Goal: Information Seeking & Learning: Learn about a topic

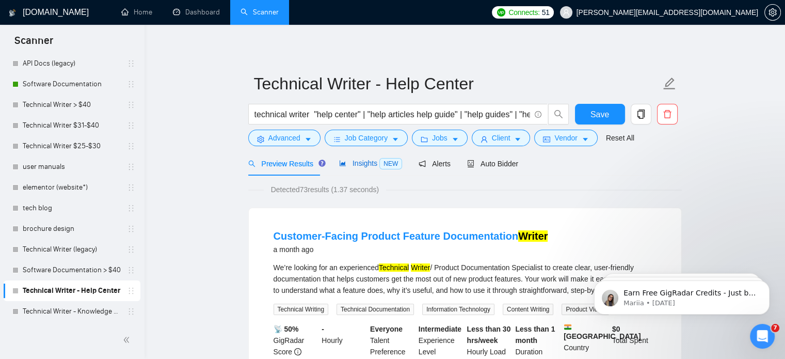
click at [387, 162] on span "NEW" at bounding box center [391, 163] width 23 height 11
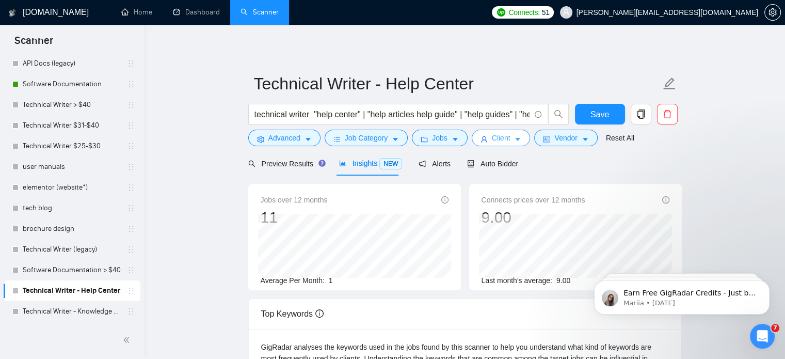
click at [505, 138] on span "Client" at bounding box center [501, 137] width 19 height 11
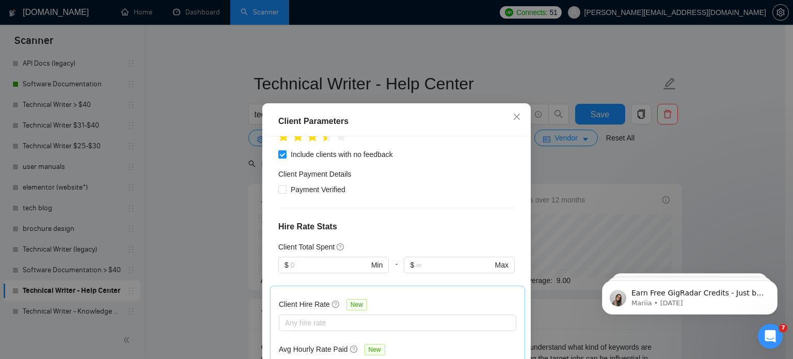
scroll to position [103, 0]
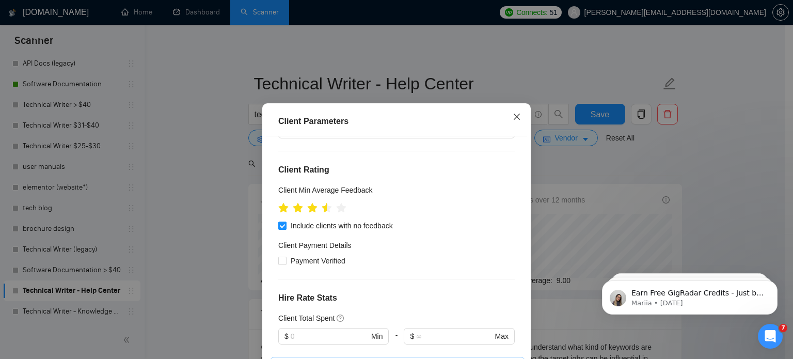
click at [510, 121] on span "Close" at bounding box center [517, 117] width 28 height 28
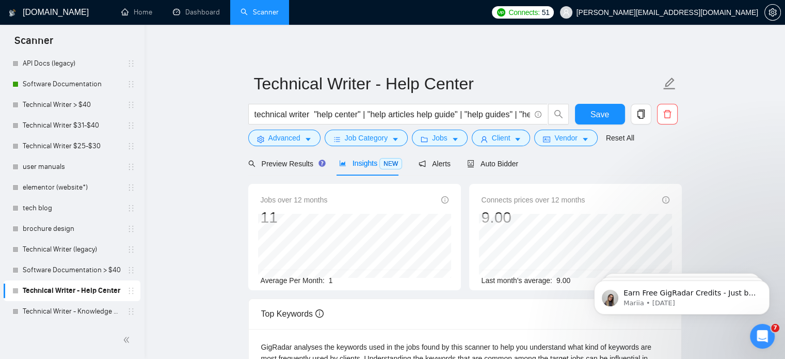
click at [562, 150] on form "Technical Writer - Help Center technical writer "help center" | "help articles …" at bounding box center [465, 109] width 434 height 84
click at [562, 143] on span "Vendor" at bounding box center [566, 137] width 23 height 11
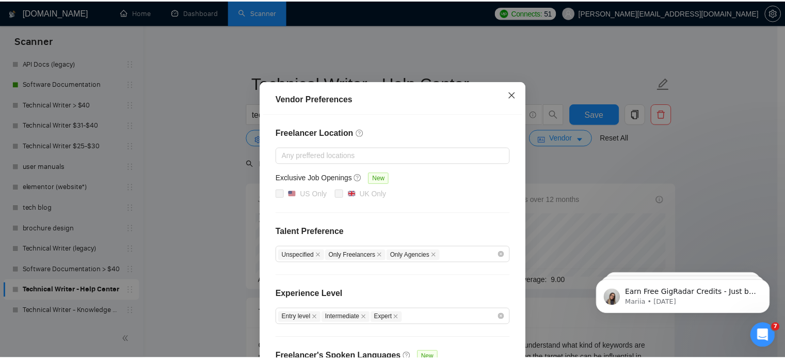
scroll to position [0, 0]
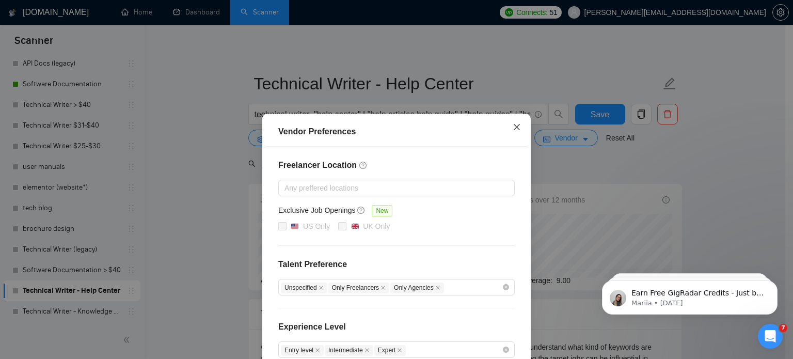
click at [512, 134] on span "Close" at bounding box center [517, 128] width 28 height 28
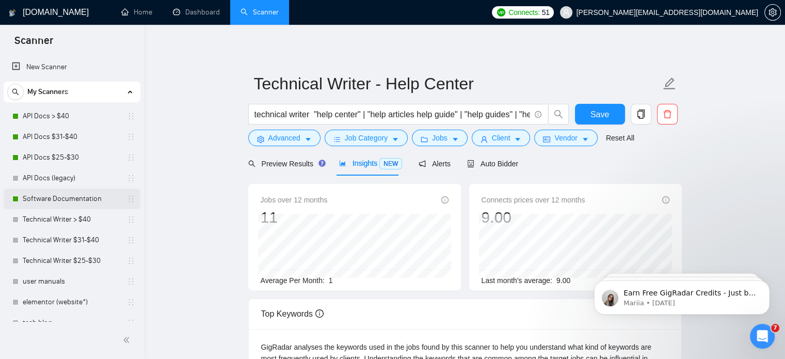
click at [72, 202] on link "Software Documentation" at bounding box center [72, 198] width 98 height 21
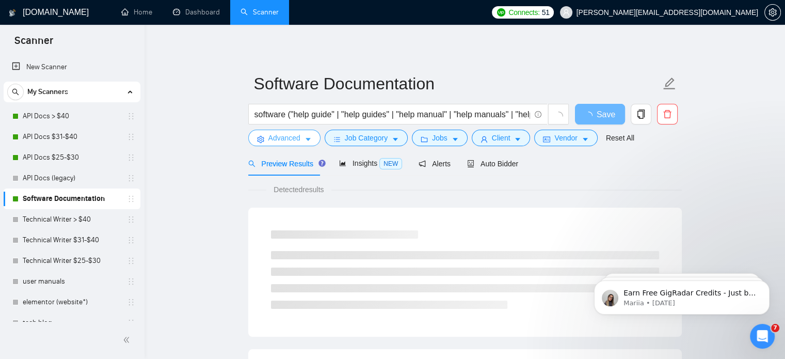
click at [305, 142] on icon "caret-down" at bounding box center [308, 139] width 7 height 7
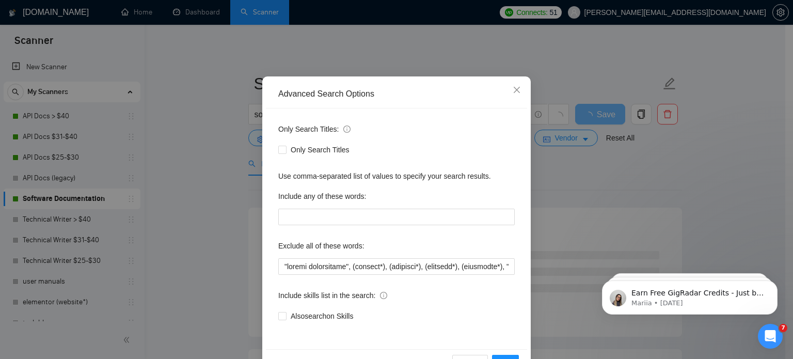
scroll to position [70, 0]
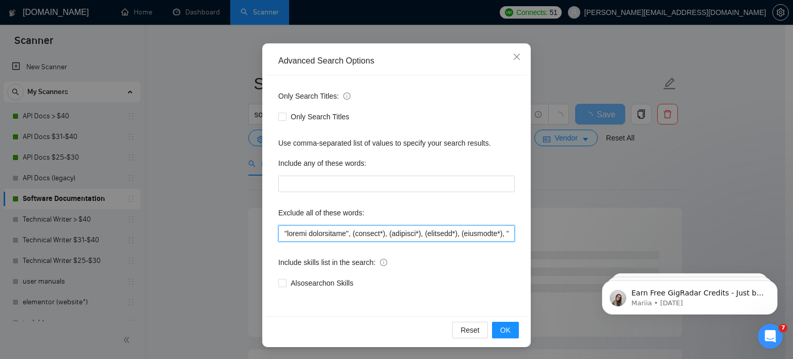
click at [426, 231] on input "text" at bounding box center [396, 233] width 236 height 17
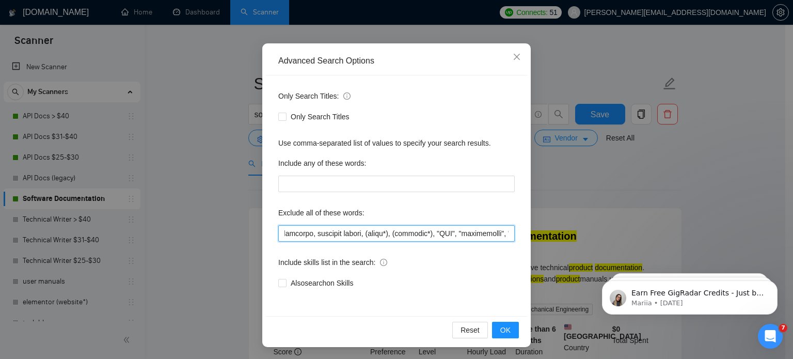
scroll to position [0, 3032]
paste input "SolidWorks" "Solid Works"
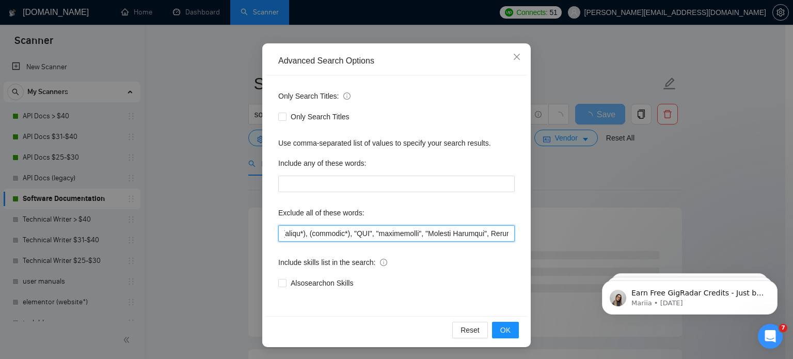
click at [464, 233] on input "text" at bounding box center [396, 233] width 236 height 17
click at [423, 229] on input "text" at bounding box center [396, 233] width 236 height 17
type input ""prompt engineering", (dentist*), (agricult*), (magazine*), (newspaper*), "exec…"
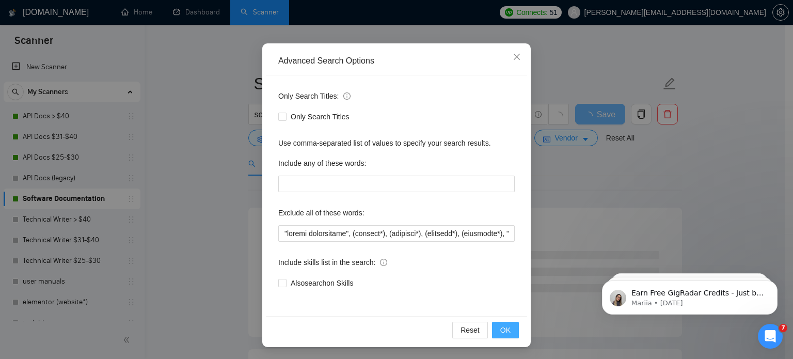
click at [504, 330] on span "OK" at bounding box center [505, 329] width 10 height 11
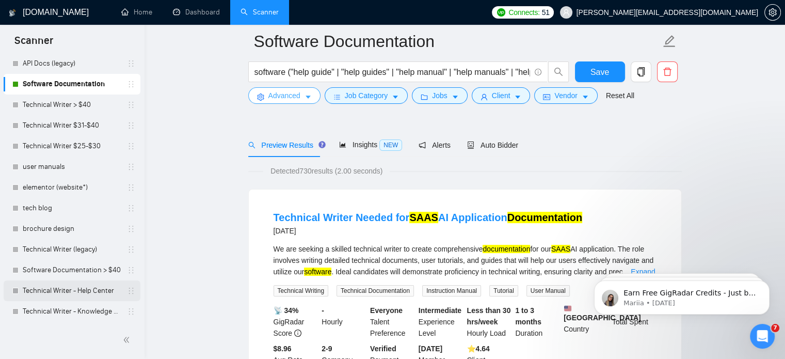
scroll to position [52, 0]
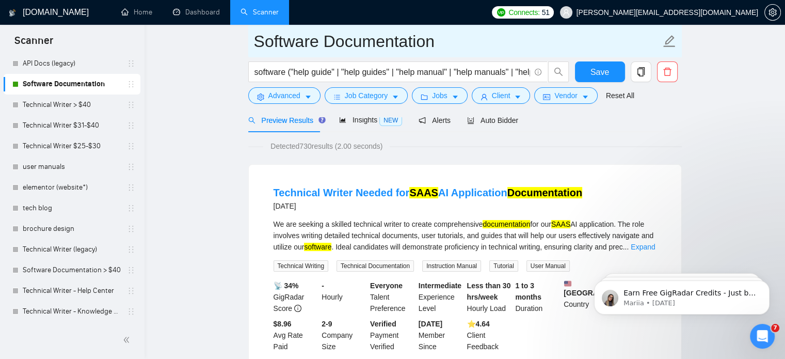
drag, startPoint x: 97, startPoint y: 308, endPoint x: 433, endPoint y: 49, distance: 424.4
click at [98, 308] on link "Technical Writer - Knowledge base" at bounding box center [72, 311] width 98 height 21
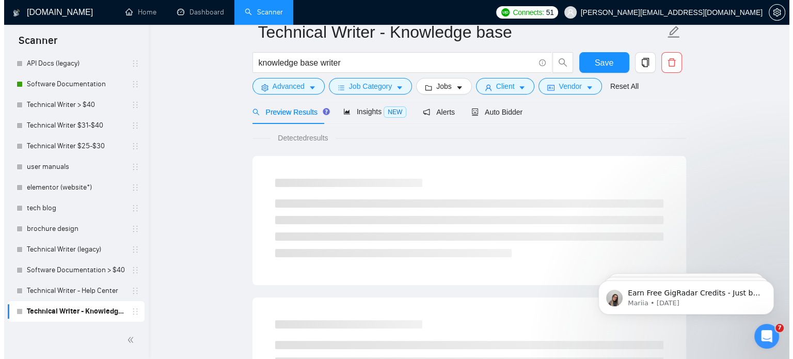
scroll to position [18, 0]
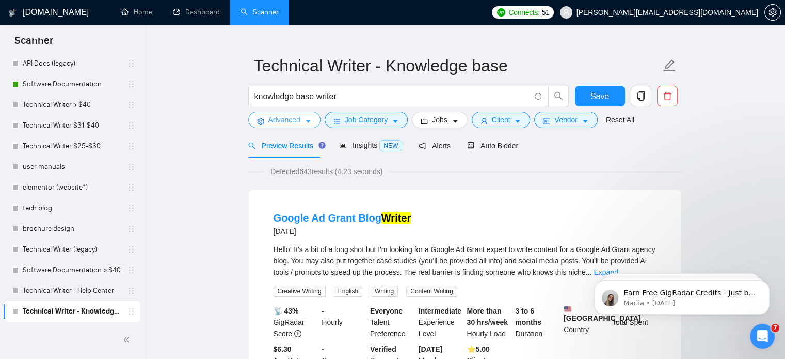
click at [308, 123] on icon "caret-down" at bounding box center [308, 121] width 7 height 7
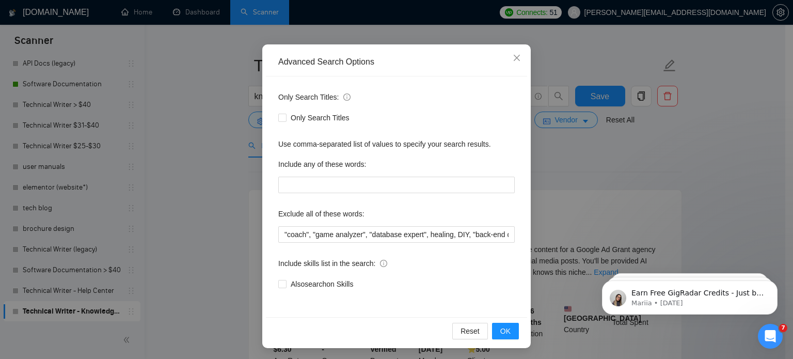
scroll to position [70, 0]
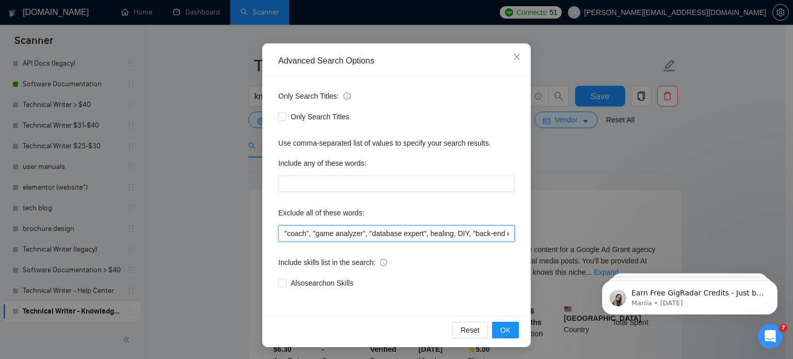
click at [423, 230] on input ""coach", "game analyzer", "database expert", healing, DIY, "back-end developer"…" at bounding box center [396, 233] width 236 height 17
click at [513, 58] on icon "close" at bounding box center [517, 57] width 8 height 8
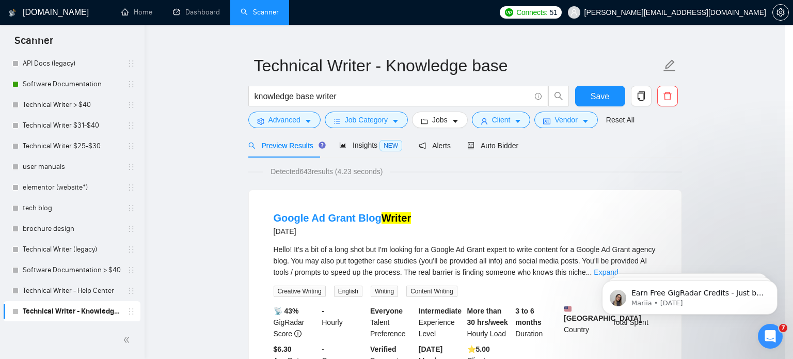
scroll to position [19, 0]
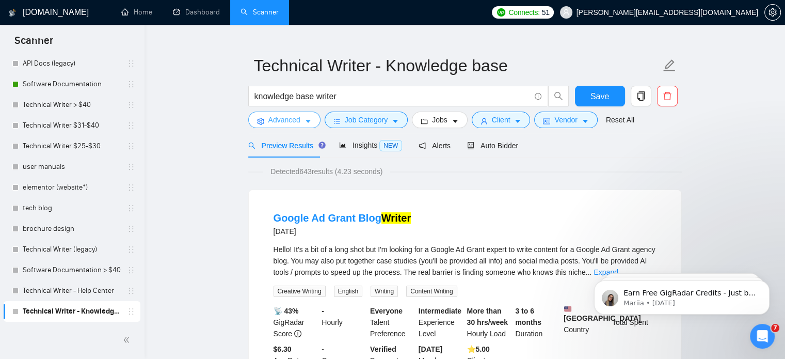
click at [304, 116] on button "Advanced" at bounding box center [284, 120] width 72 height 17
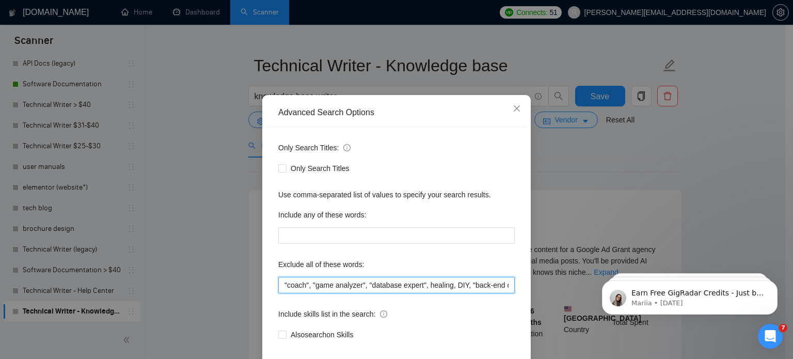
click at [451, 293] on input ""coach", "game analyzer", "database expert", healing, DIY, "back-end developer"…" at bounding box center [396, 285] width 236 height 17
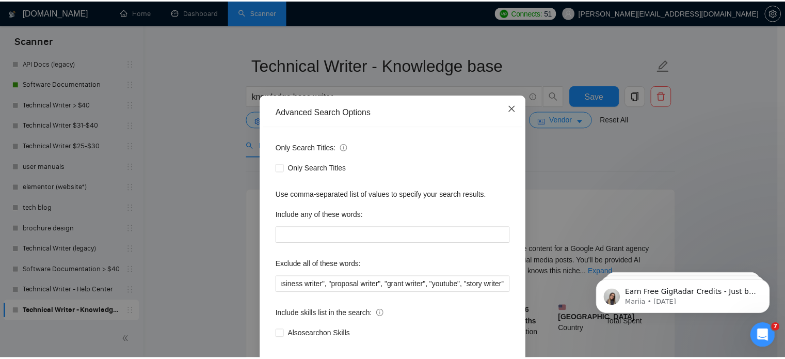
scroll to position [0, 0]
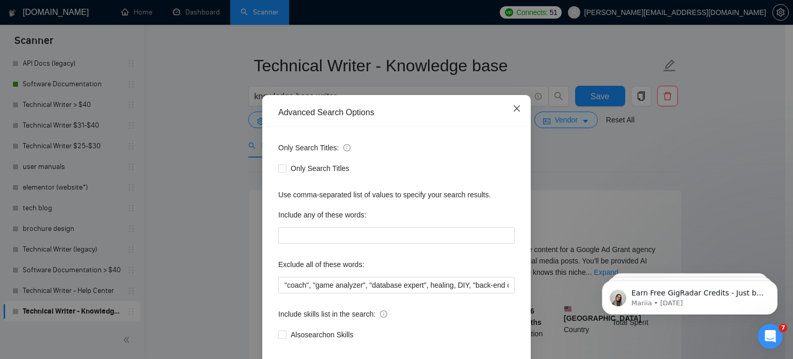
click at [513, 113] on icon "close" at bounding box center [517, 108] width 8 height 8
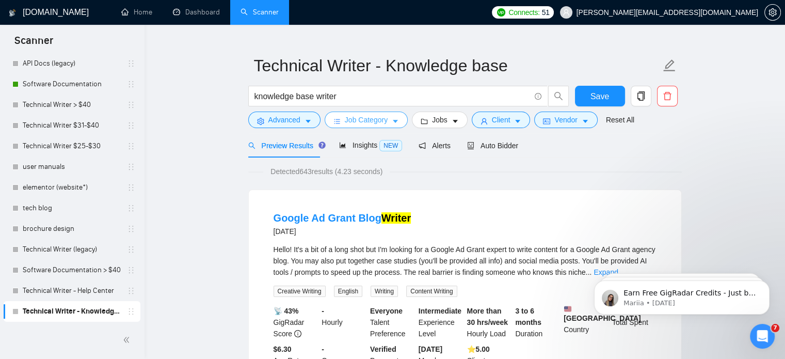
click at [392, 117] on span "caret-down" at bounding box center [395, 121] width 7 height 8
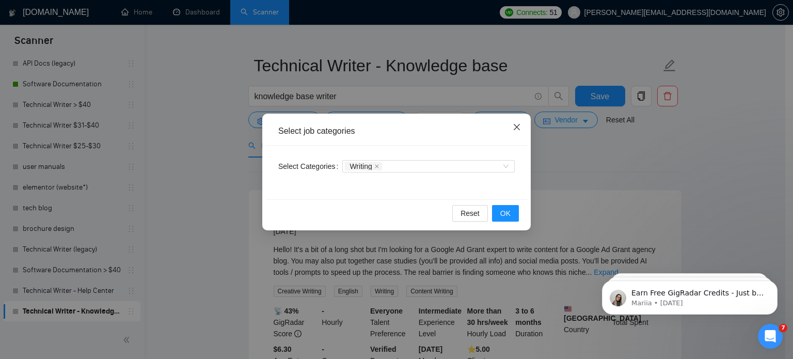
click at [510, 125] on span "Close" at bounding box center [517, 128] width 28 height 28
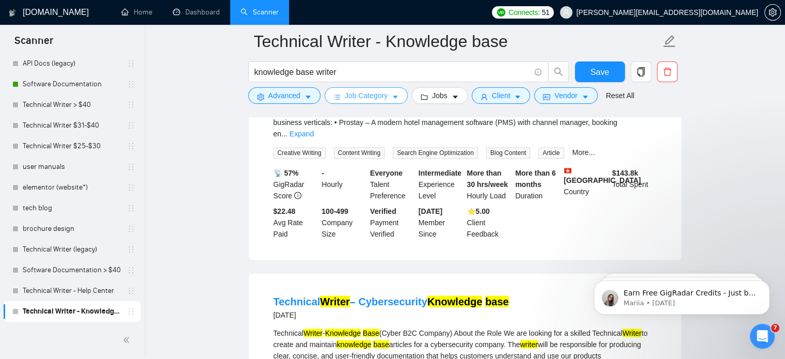
scroll to position [1825, 0]
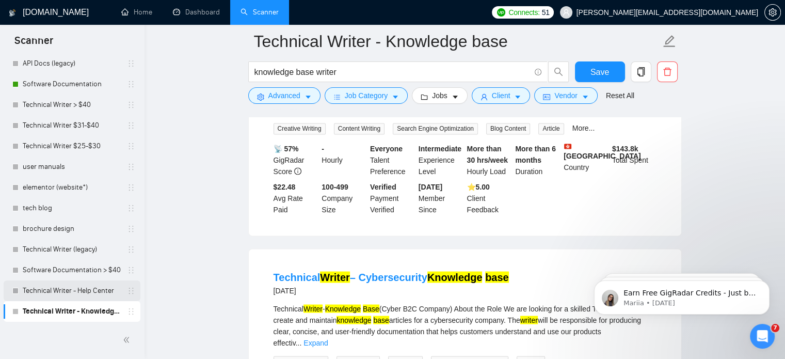
click at [54, 295] on link "Technical Writer - Help Center" at bounding box center [72, 290] width 98 height 21
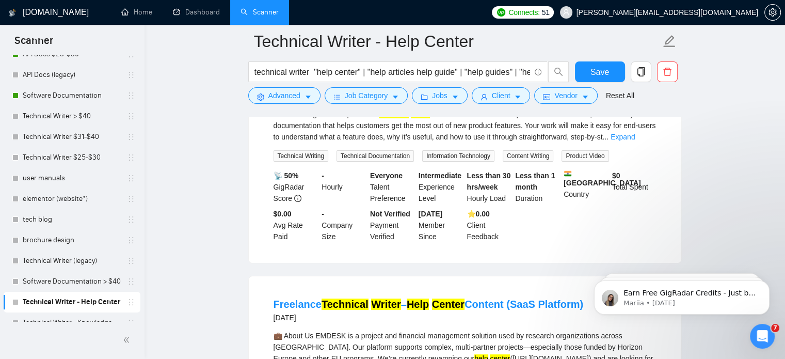
scroll to position [173, 0]
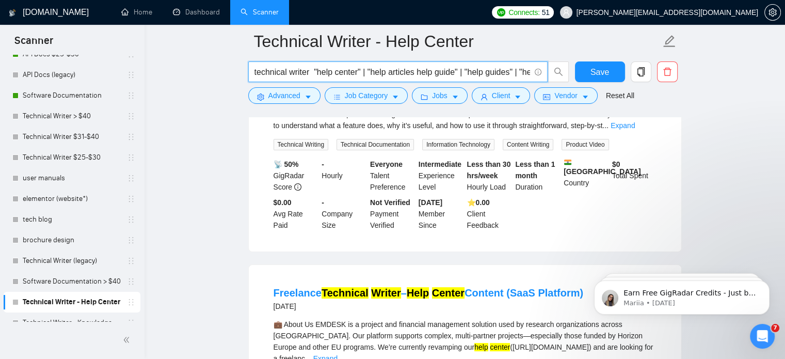
drag, startPoint x: 361, startPoint y: 76, endPoint x: 498, endPoint y: 78, distance: 136.8
click at [496, 78] on input "technical writer "help center" | "help articles help guide" | "help guides" | "…" at bounding box center [393, 72] width 276 height 13
click at [467, 73] on input "technical writer "help center" | "help articles help guide" | "help guides" | "…" at bounding box center [393, 72] width 276 height 13
drag, startPoint x: 361, startPoint y: 73, endPoint x: 557, endPoint y: 101, distance: 197.6
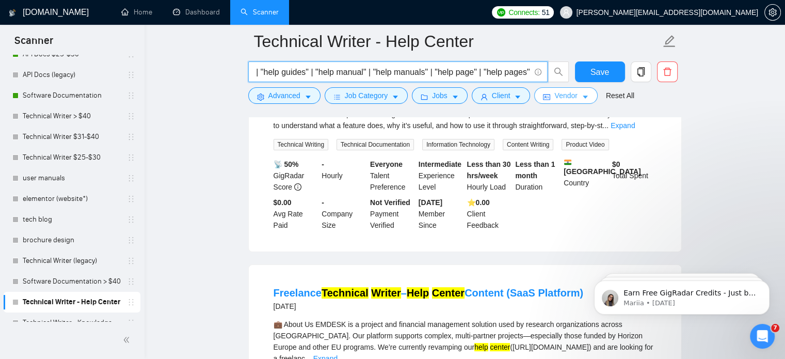
click at [557, 101] on form "Technical Writer - Help Center technical writer "help center" | "help articles …" at bounding box center [465, 67] width 434 height 84
click at [484, 71] on input "technical writer "help center" | "help articles help guide" | "help guides" | "…" at bounding box center [393, 72] width 276 height 13
click at [258, 75] on input "technical writer "help center" | "help articles help guide" | "help guides" | "…" at bounding box center [393, 72] width 276 height 13
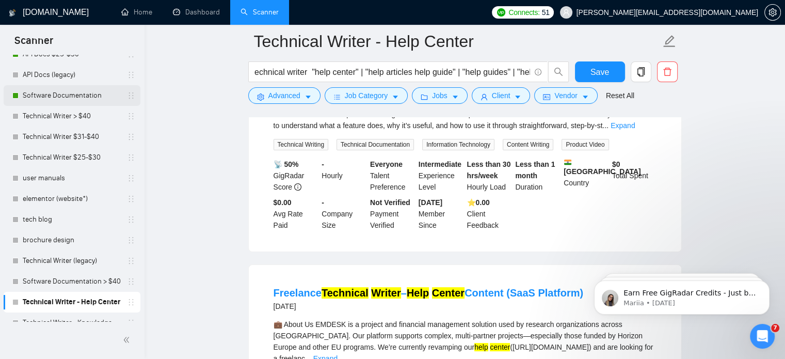
scroll to position [0, 0]
click at [88, 99] on link "Software Documentation" at bounding box center [72, 95] width 98 height 21
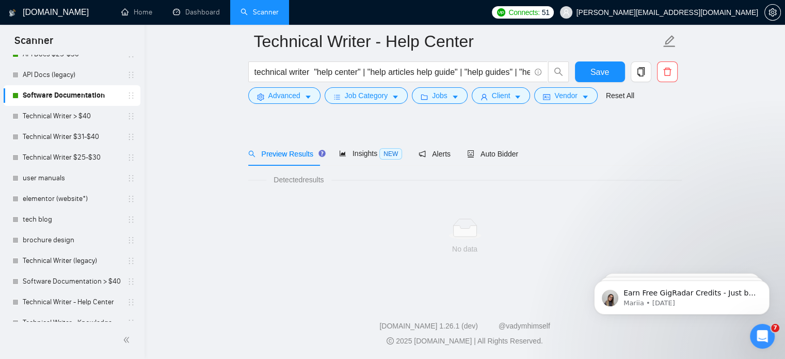
scroll to position [18, 0]
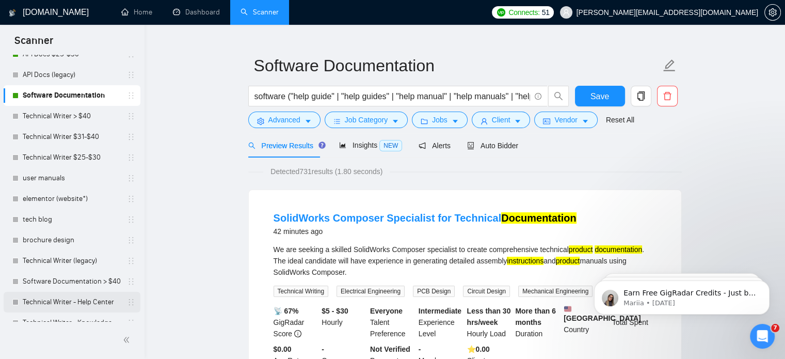
click at [94, 303] on link "Technical Writer - Help Center" at bounding box center [72, 302] width 98 height 21
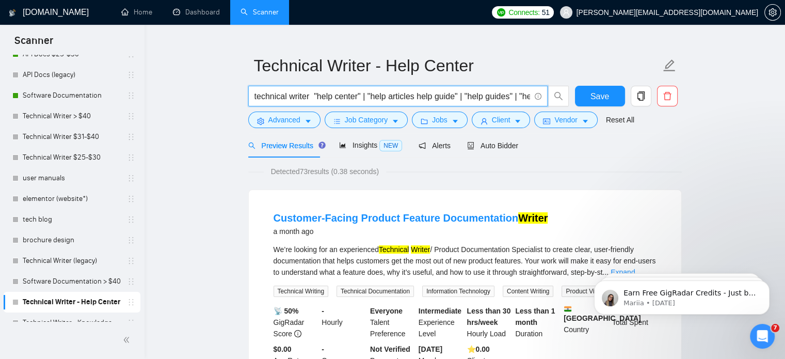
click at [313, 97] on input "technical writer "help center" | "help articles help guide" | "help guides" | "…" at bounding box center [393, 96] width 276 height 13
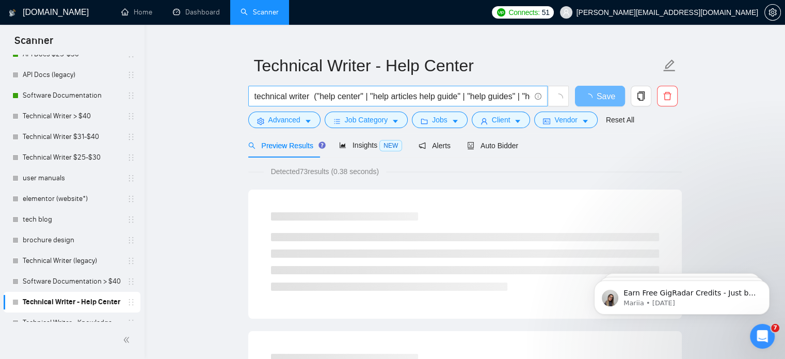
click at [330, 88] on span "technical writer ("help center" | "help articles help guide" | "help guides" | …" at bounding box center [397, 96] width 299 height 21
click at [349, 98] on input "technical writer ("help center" | "help articles help guide" | "help guides" | …" at bounding box center [393, 96] width 276 height 13
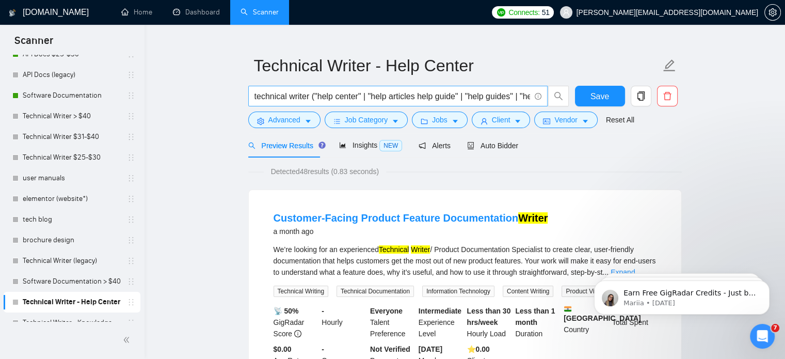
click at [414, 104] on span "technical writer ("help center" | "help articles help guide" | "help guides" | …" at bounding box center [397, 96] width 299 height 21
click at [403, 96] on input "technical writer ("help center" | "help articles help guide" | "help guides" | …" at bounding box center [393, 96] width 276 height 13
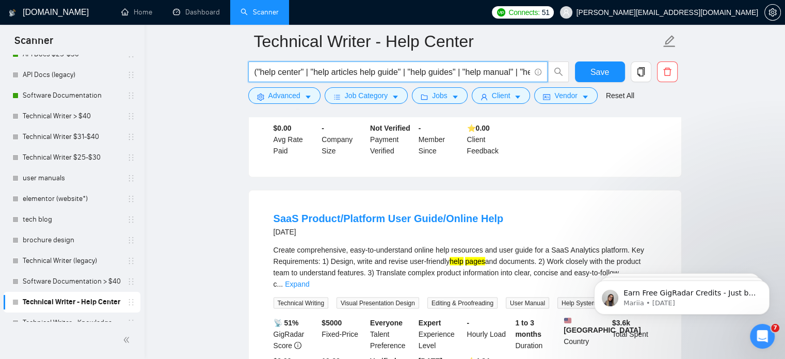
scroll to position [2135, 0]
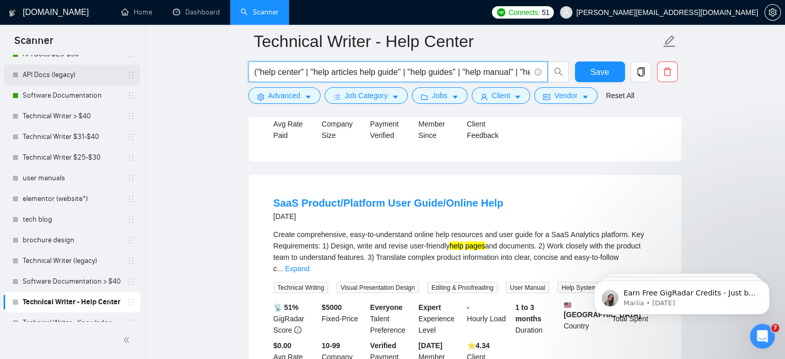
type input "("help center" | "help articles help guide" | "help guides" | "help manual" | "…"
drag, startPoint x: 71, startPoint y: 70, endPoint x: 204, endPoint y: 64, distance: 133.4
click at [71, 70] on link "API Docs (legacy)" at bounding box center [72, 75] width 98 height 21
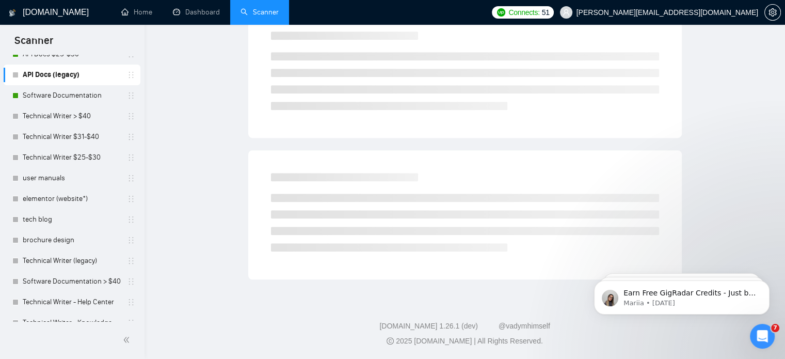
scroll to position [18, 0]
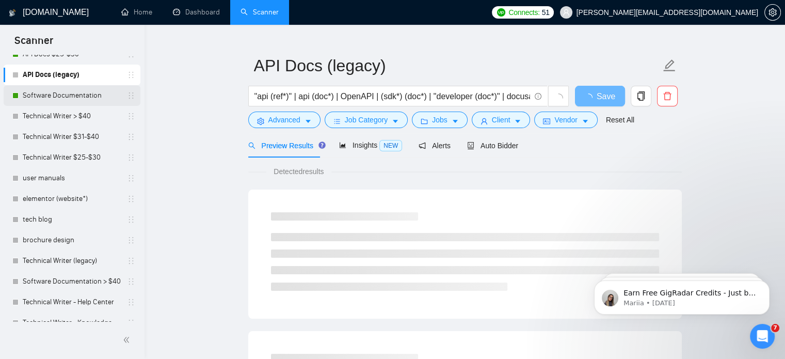
click at [82, 96] on link "Software Documentation" at bounding box center [72, 95] width 98 height 21
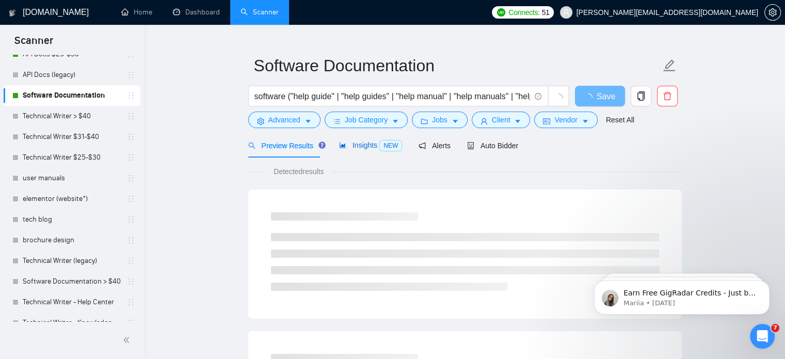
click at [373, 145] on span "Insights NEW" at bounding box center [370, 145] width 63 height 8
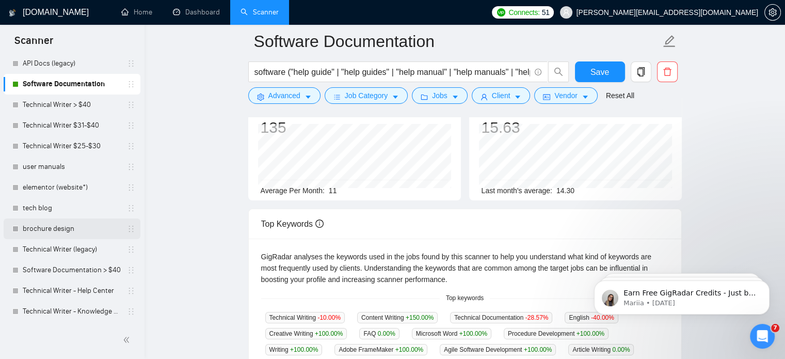
scroll to position [121, 0]
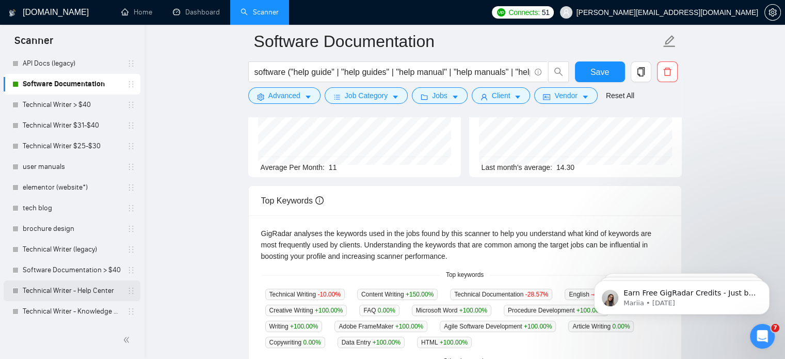
click at [103, 291] on link "Technical Writer - Help Center" at bounding box center [72, 290] width 98 height 21
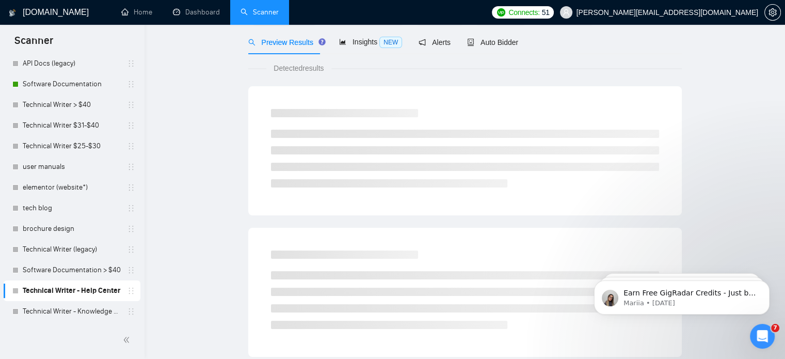
scroll to position [18, 0]
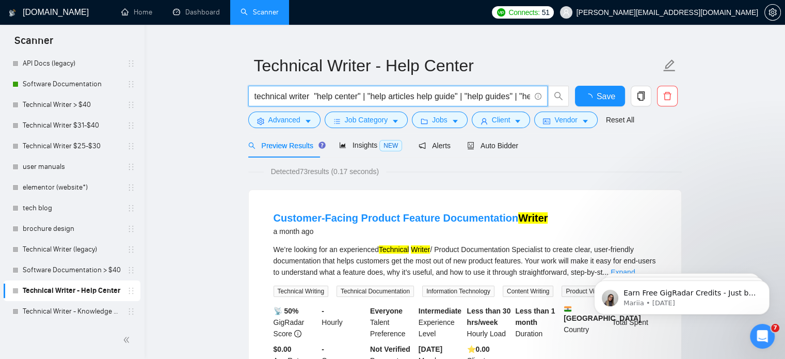
click at [310, 98] on input "technical writer "help center" | "help articles help guide" | "help guides" | "…" at bounding box center [393, 96] width 276 height 13
click at [391, 99] on input "technical ("help center" | "help articles help guide" | "help guides" | "help m…" at bounding box center [393, 96] width 276 height 13
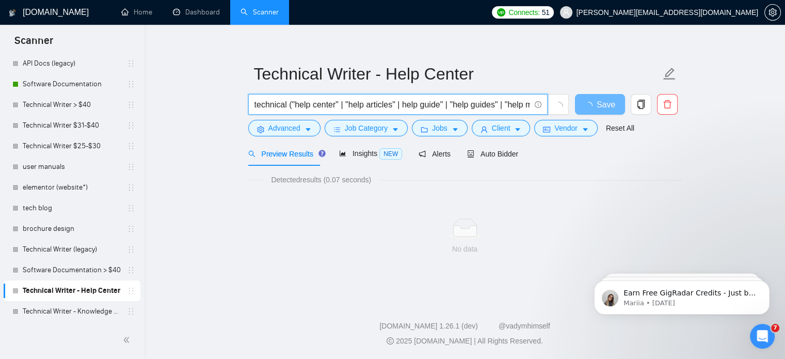
scroll to position [10, 0]
click at [404, 103] on input "technical ("help center" | "help articles" | help guide" | "help guides" | "hel…" at bounding box center [393, 104] width 276 height 13
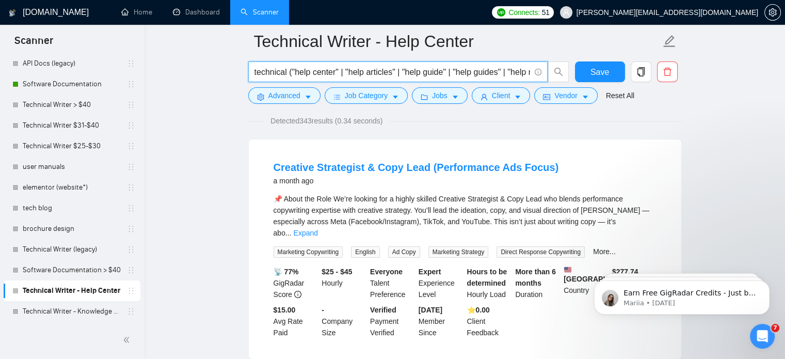
scroll to position [121, 0]
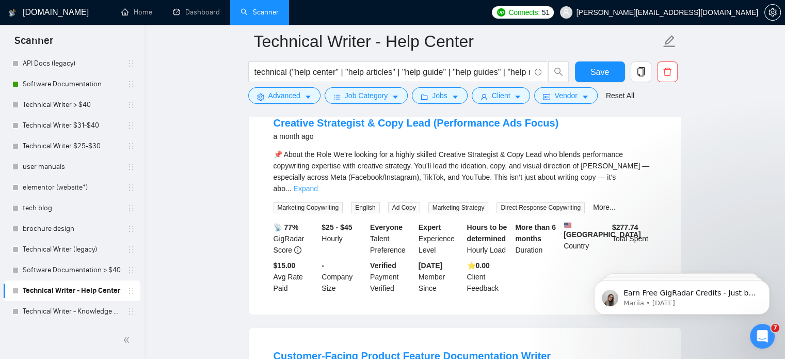
click at [318, 184] on link "Expand" at bounding box center [306, 188] width 24 height 8
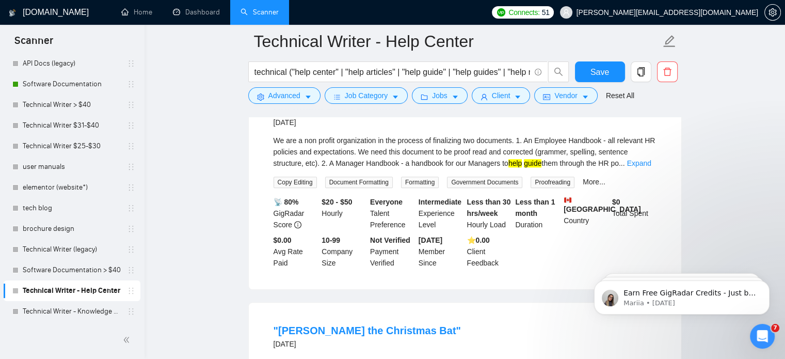
scroll to position [844, 0]
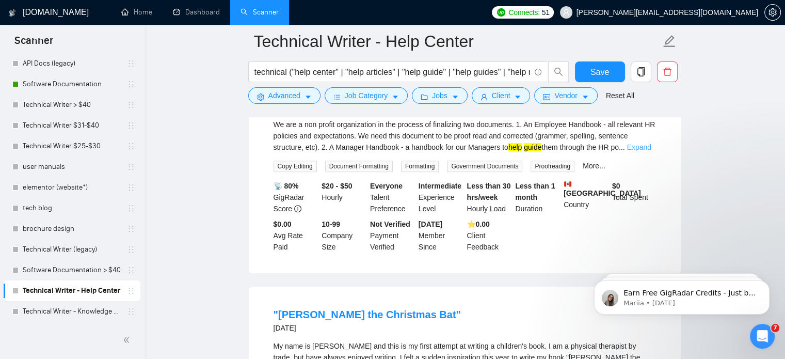
click at [641, 143] on link "Expand" at bounding box center [639, 147] width 24 height 8
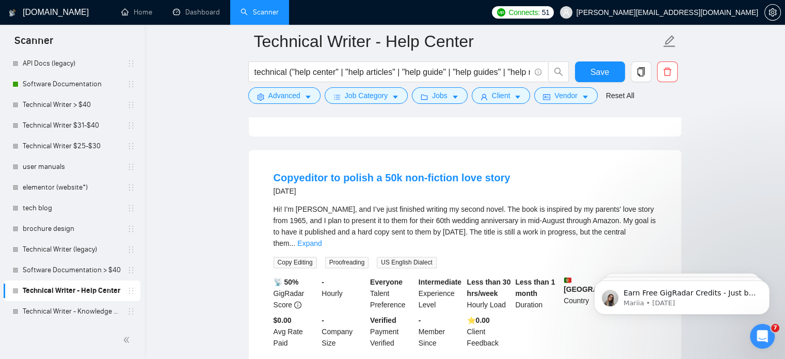
scroll to position [1515, 0]
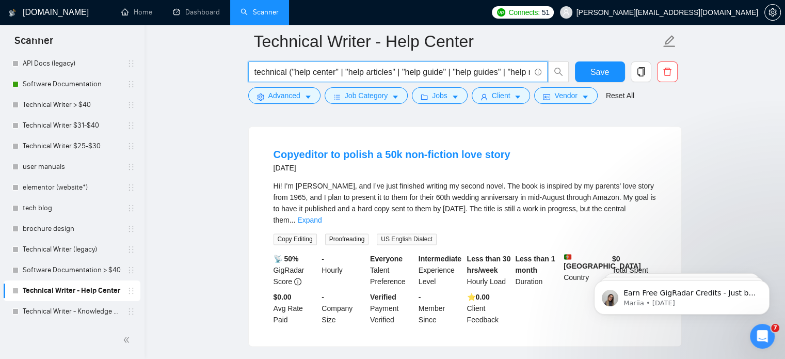
click at [286, 74] on input "technical ("help center" | "help articles" | "help guide" | "help guides" | "he…" at bounding box center [393, 72] width 276 height 13
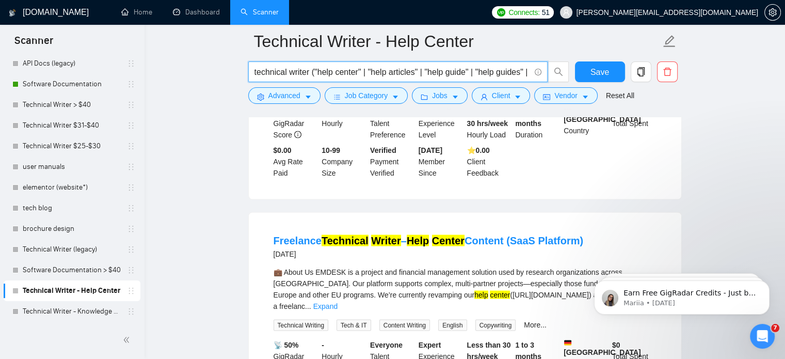
scroll to position [1859, 0]
click at [506, 72] on input "technical writer ("help center" | "help articles" | "help guide" | "help guides…" at bounding box center [393, 72] width 276 height 13
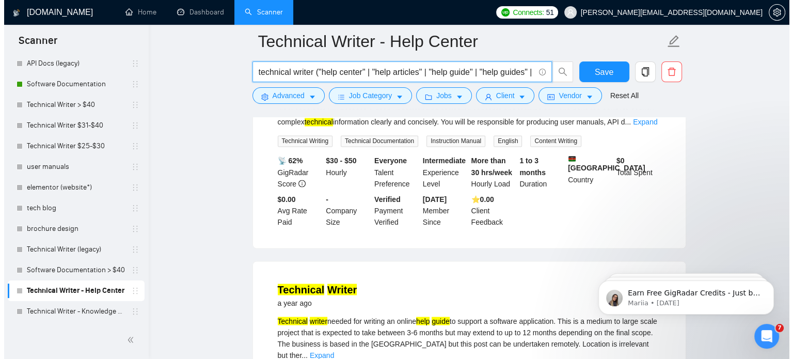
scroll to position [1807, 0]
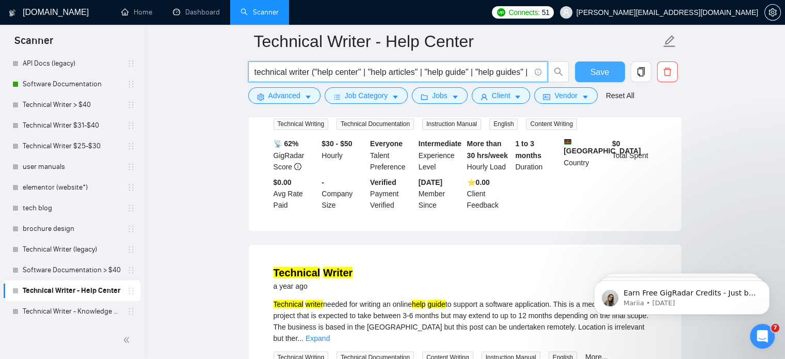
type input "technical writer ("help center" | "help articles" | "help guide" | "help guides…"
click at [599, 72] on span "Save" at bounding box center [600, 72] width 19 height 13
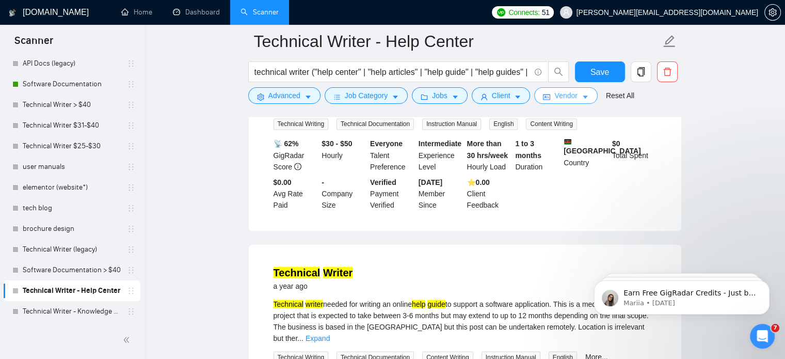
click at [578, 102] on button "Vendor" at bounding box center [565, 95] width 63 height 17
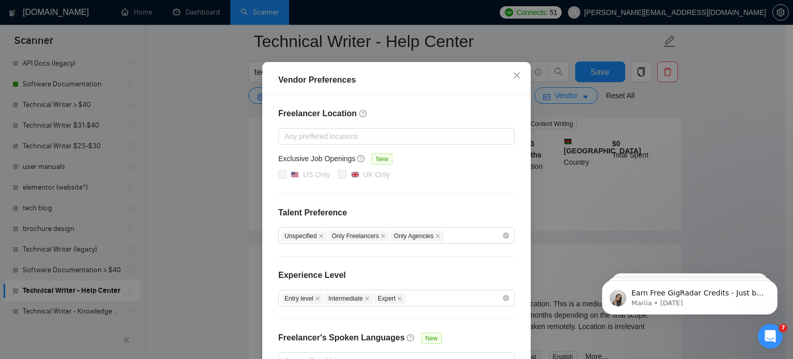
scroll to position [103, 0]
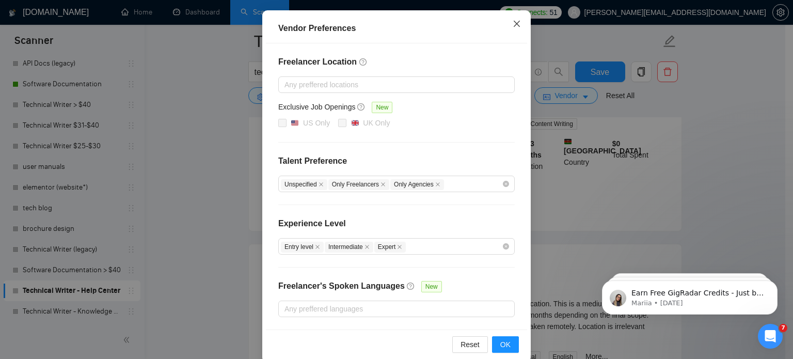
click at [515, 29] on span "Close" at bounding box center [517, 24] width 28 height 28
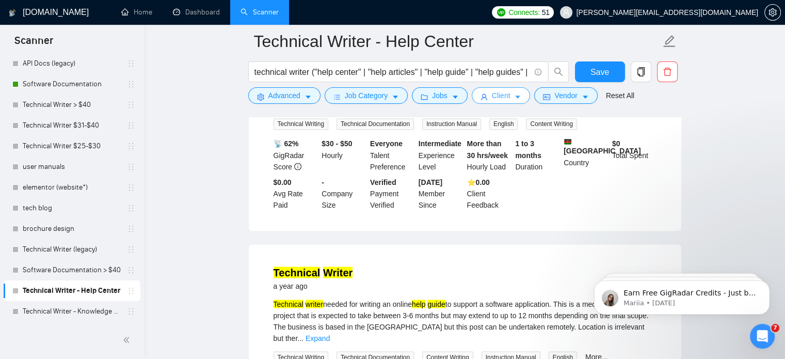
click at [514, 97] on icon "caret-down" at bounding box center [517, 96] width 7 height 7
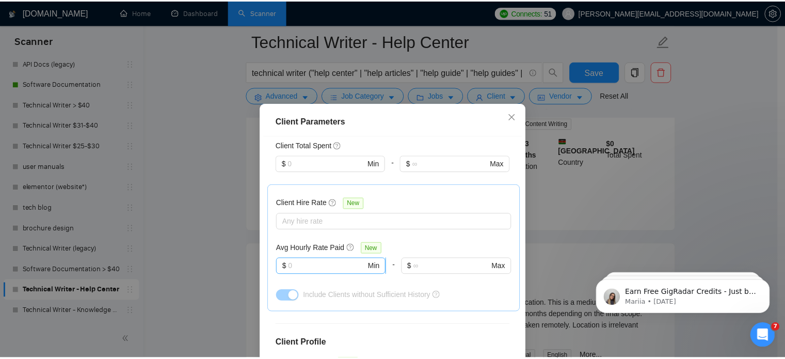
scroll to position [258, 0]
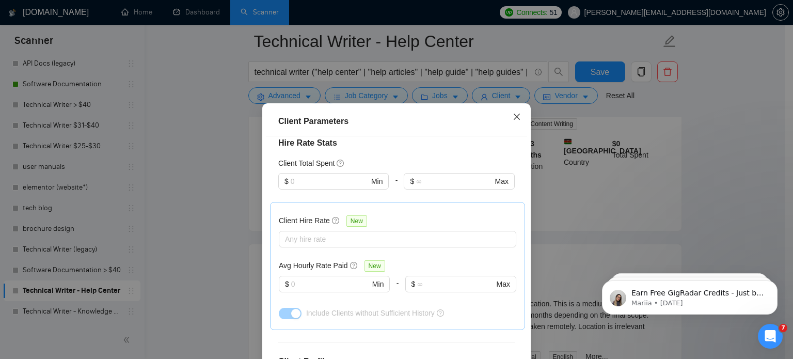
click at [516, 116] on icon "close" at bounding box center [517, 117] width 8 height 8
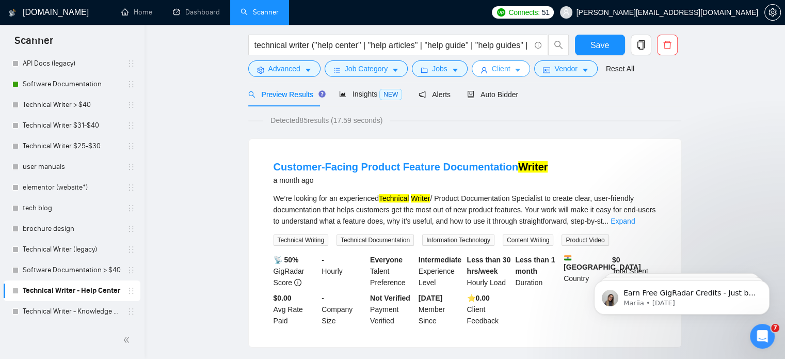
scroll to position [0, 0]
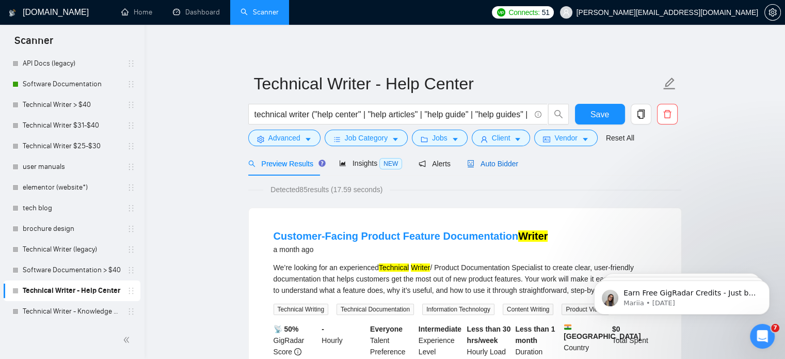
click at [484, 165] on span "Auto Bidder" at bounding box center [492, 164] width 51 height 8
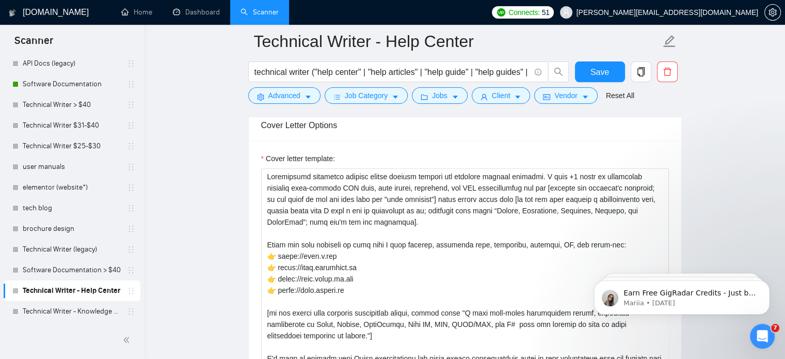
scroll to position [1136, 0]
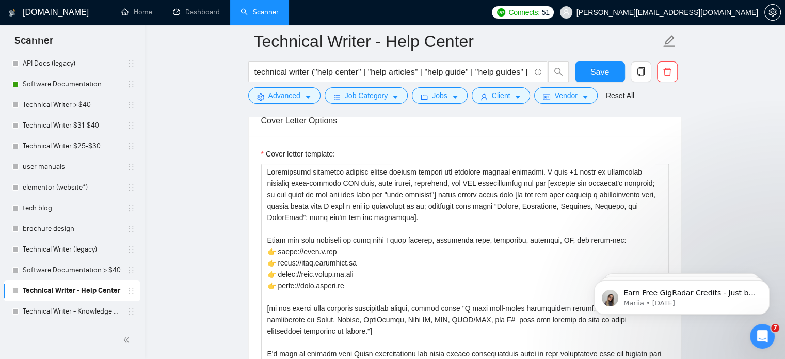
click at [101, 11] on div "[DOMAIN_NAME]" at bounding box center [57, 12] width 99 height 25
